Goal: Task Accomplishment & Management: Manage account settings

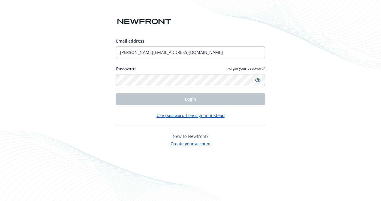
type input "pamela.banks@editpep.bio"
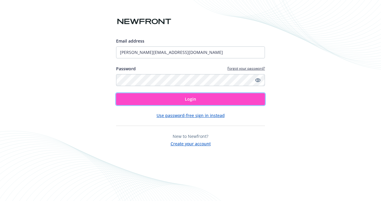
click at [180, 99] on button "Login" at bounding box center [190, 99] width 149 height 12
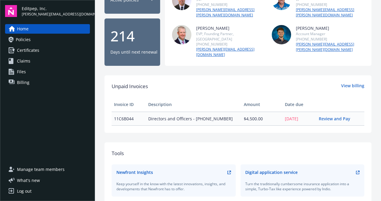
scroll to position [100, 0]
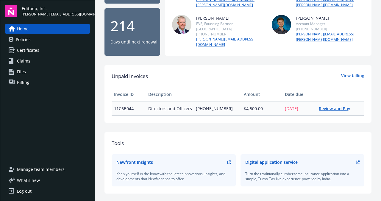
click at [322, 106] on link "Review and Pay" at bounding box center [337, 109] width 36 height 6
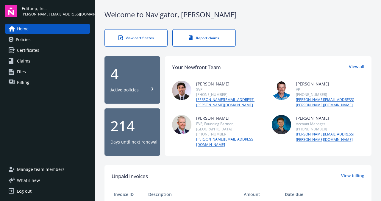
click at [137, 87] on div "Active policies" at bounding box center [124, 90] width 28 height 6
click at [29, 84] on link "Billing" at bounding box center [47, 83] width 85 height 10
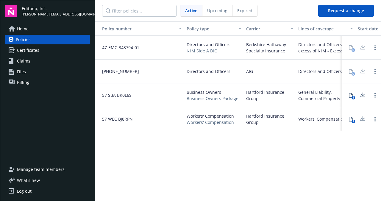
click at [204, 45] on span "Directors and Officers" at bounding box center [209, 44] width 44 height 6
click at [377, 47] on link "Open options" at bounding box center [375, 47] width 7 height 7
click at [352, 29] on div "button" at bounding box center [352, 29] width 3 height 14
drag, startPoint x: 350, startPoint y: 29, endPoint x: 363, endPoint y: 29, distance: 12.5
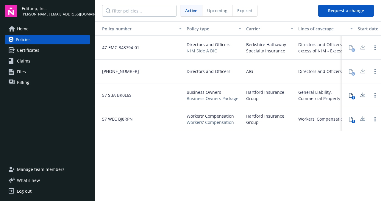
click at [363, 29] on div "Policy number Policy type Carrier Lines of coverage Start date End date Total c…" at bounding box center [340, 28] width 491 height 14
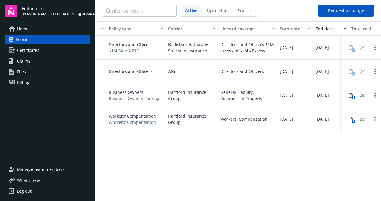
scroll to position [0, 88]
